Goal: Task Accomplishment & Management: Manage account settings

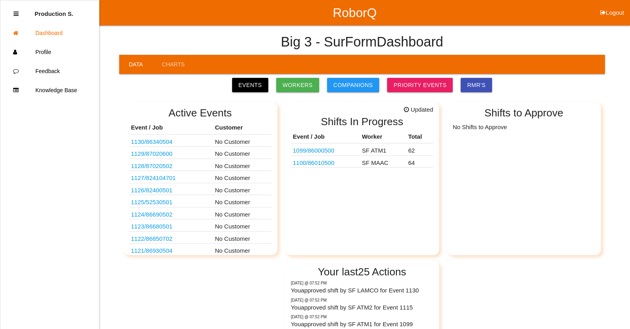
click at [330, 149] on link "1099 / 86000500" at bounding box center [313, 150] width 41 height 7
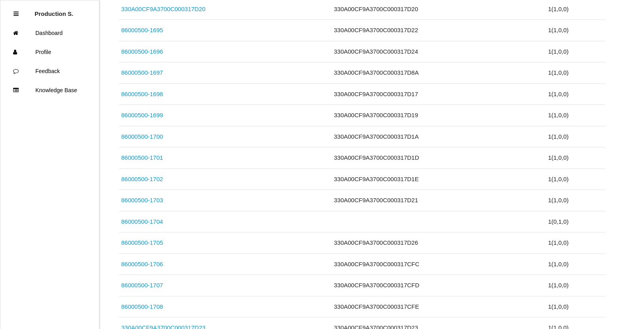
scroll to position [1319, 0]
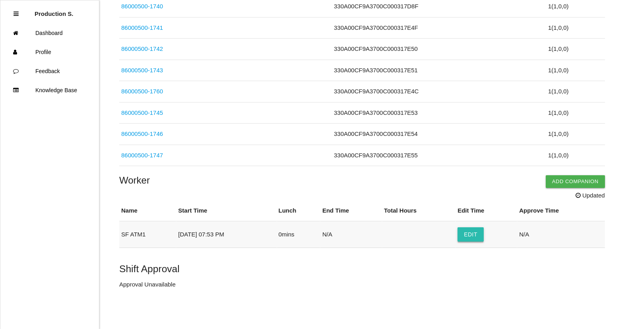
click at [467, 238] on button "Edit" at bounding box center [470, 234] width 26 height 14
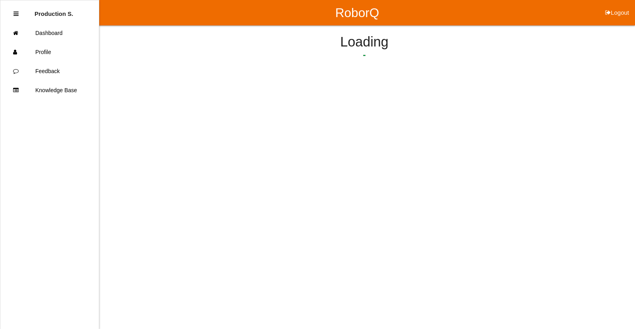
select select "7"
select select "53"
select select "2"
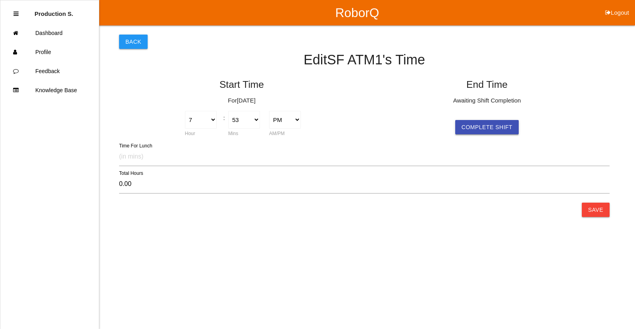
click at [485, 129] on button "Complete Shift" at bounding box center [488, 127] width 64 height 14
select select "7"
select select "53"
select select "2"
click at [592, 212] on button "Save" at bounding box center [596, 210] width 28 height 14
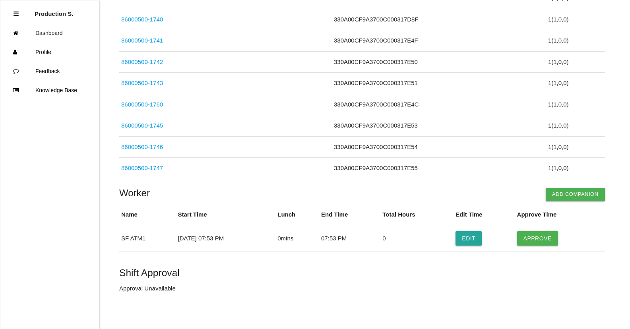
scroll to position [1301, 0]
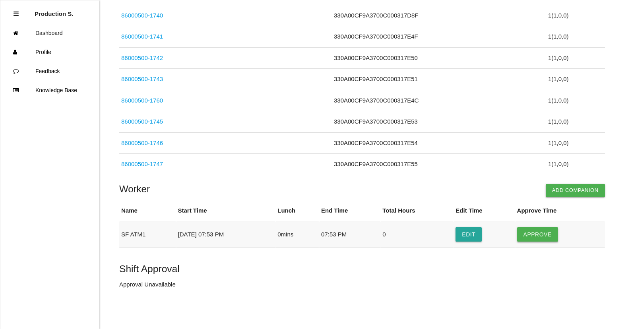
click at [531, 237] on button "Approve" at bounding box center [537, 234] width 41 height 14
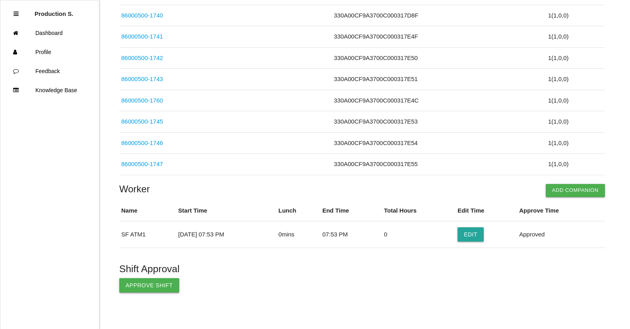
click at [162, 286] on button "Approve Shift" at bounding box center [149, 285] width 60 height 14
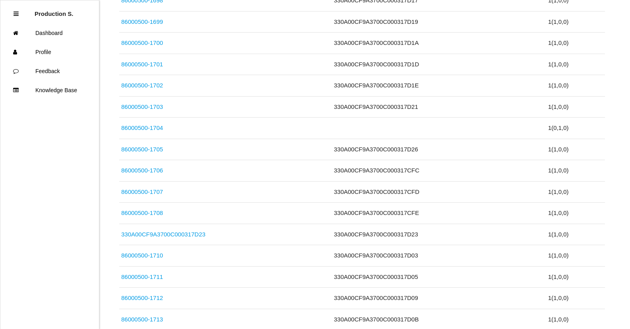
scroll to position [0, 0]
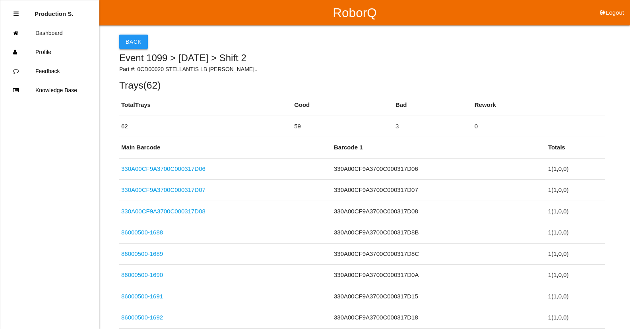
click at [139, 39] on button "Back" at bounding box center [133, 42] width 29 height 14
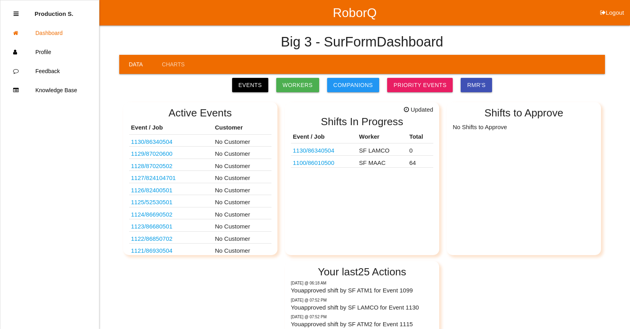
click at [323, 154] on link "1130 / 86340504" at bounding box center [313, 150] width 41 height 7
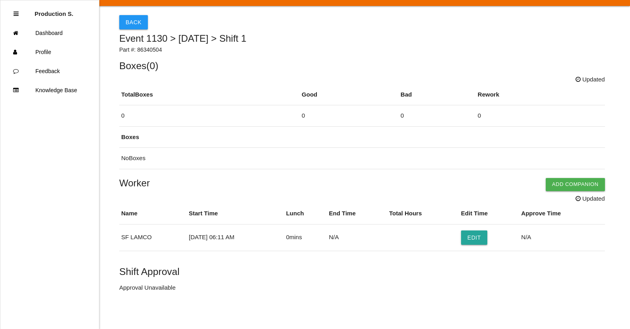
scroll to position [22, 0]
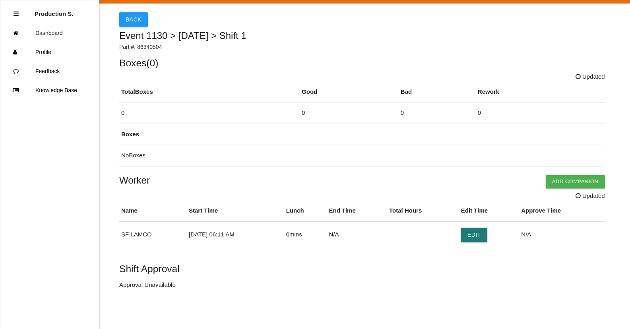
click at [486, 235] on button "Edit" at bounding box center [474, 235] width 26 height 14
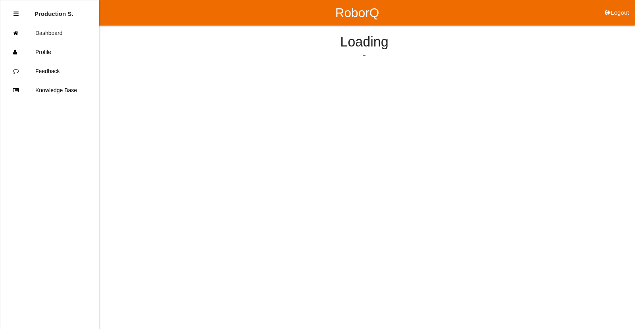
select select "6"
select select "11"
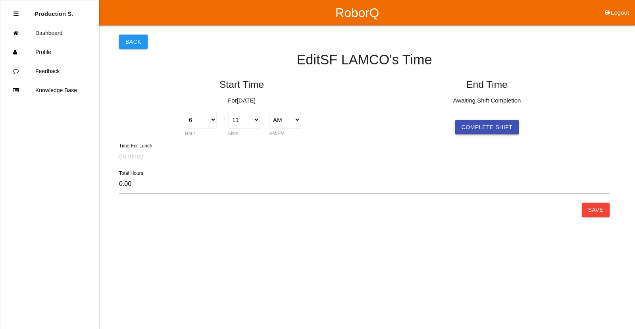
click at [498, 120] on button "Complete Shift" at bounding box center [488, 127] width 64 height 14
type input "0.12"
select select "6"
select select "18"
click at [598, 216] on button "Save" at bounding box center [596, 210] width 28 height 14
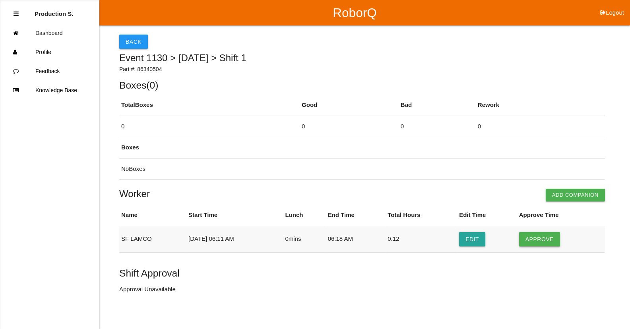
click at [542, 245] on button "Approve" at bounding box center [539, 239] width 41 height 14
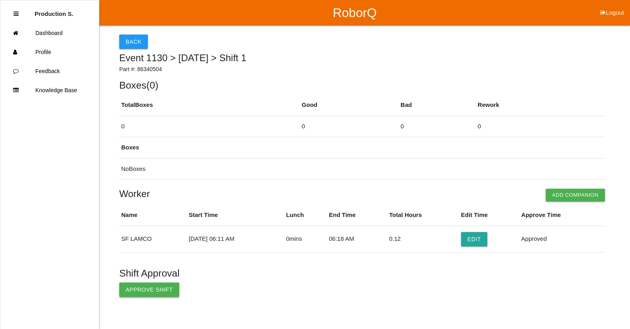
click at [159, 289] on button "Approve Shift" at bounding box center [149, 289] width 60 height 14
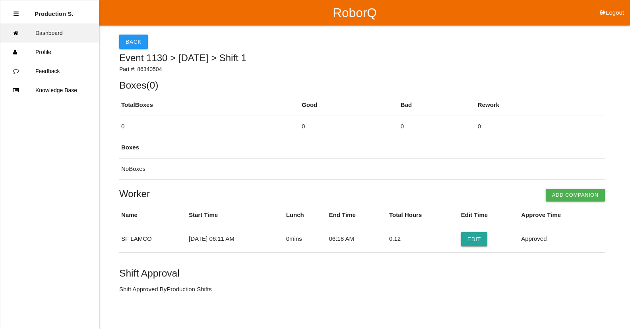
click at [76, 35] on link "Dashboard" at bounding box center [49, 32] width 99 height 19
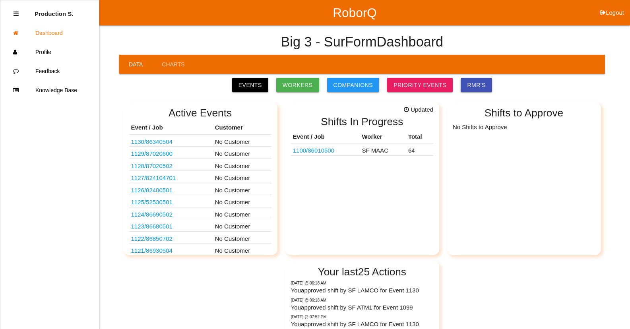
click at [313, 150] on link "1100 / 86010500" at bounding box center [313, 150] width 41 height 7
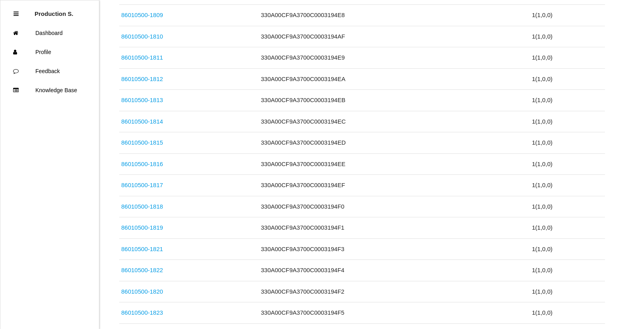
scroll to position [1361, 0]
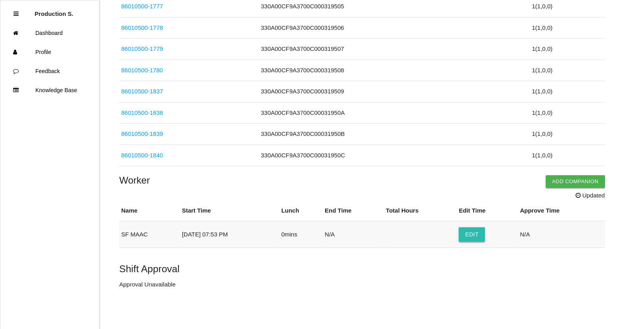
click at [480, 234] on button "Edit" at bounding box center [471, 234] width 26 height 14
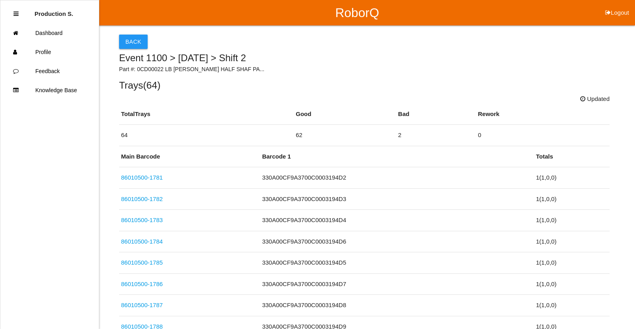
select select "7"
select select "53"
select select "2"
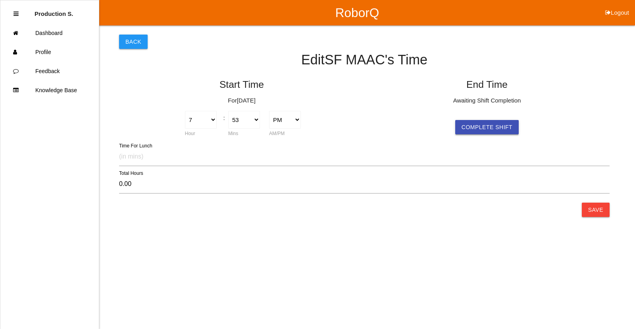
click at [487, 129] on button "Complete Shift" at bounding box center [488, 127] width 64 height 14
select select "7"
select select "53"
select select "2"
click at [591, 214] on button "Save" at bounding box center [596, 210] width 28 height 14
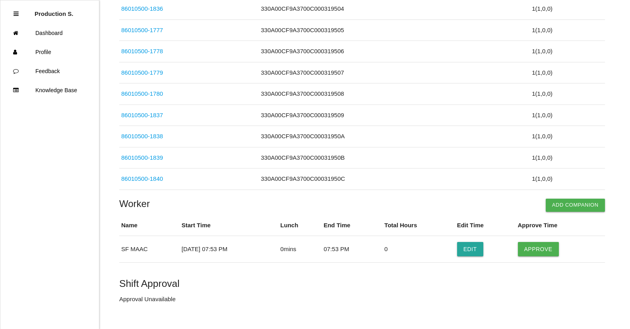
scroll to position [1343, 0]
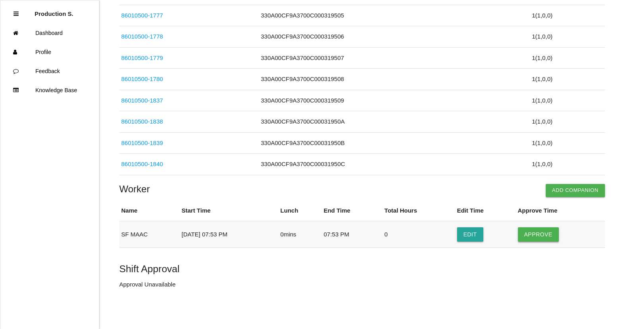
click at [538, 235] on button "Approve" at bounding box center [538, 234] width 41 height 14
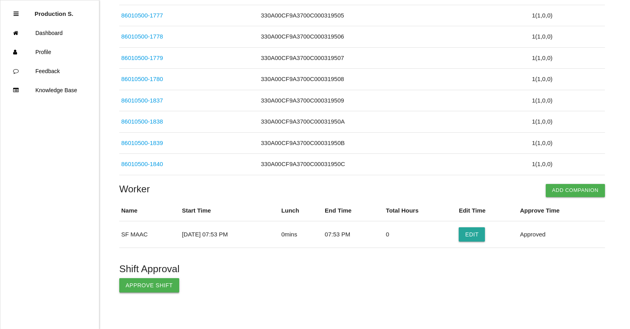
click at [146, 288] on button "Approve Shift" at bounding box center [149, 285] width 60 height 14
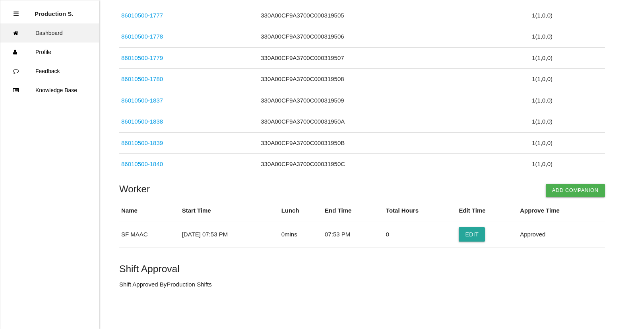
click at [41, 35] on link "Dashboard" at bounding box center [49, 32] width 99 height 19
